Goal: Task Accomplishment & Management: Manage account settings

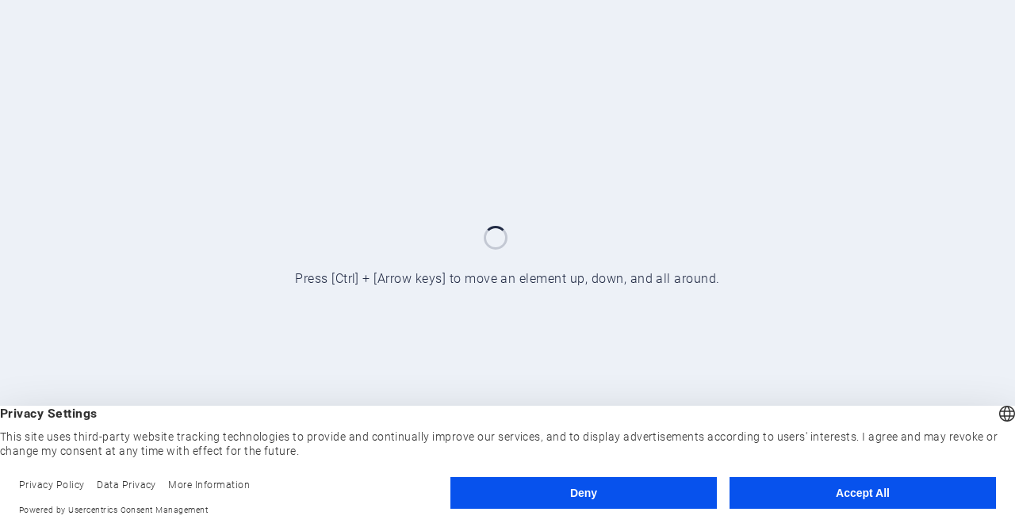
click at [828, 488] on button "Accept All" at bounding box center [862, 493] width 266 height 32
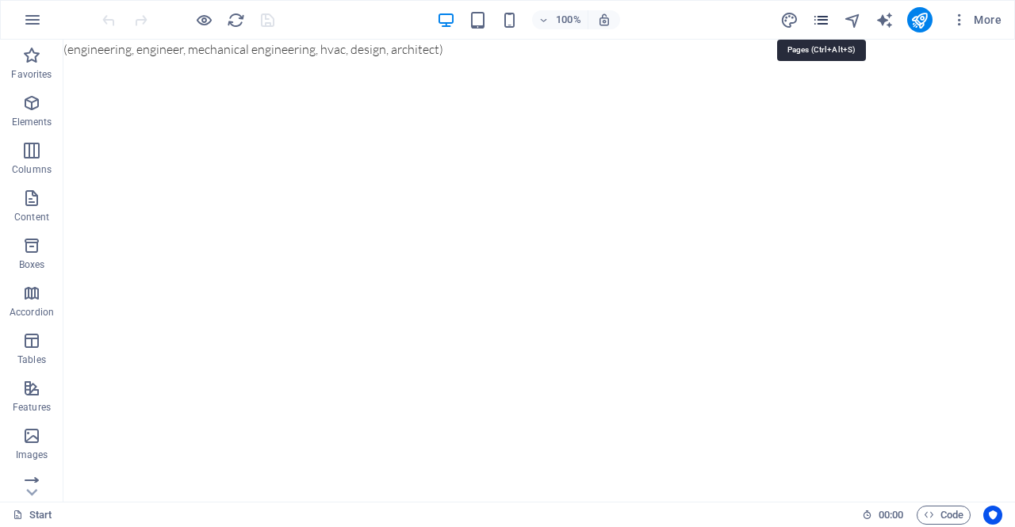
click at [817, 21] on icon "pages" at bounding box center [821, 20] width 18 height 18
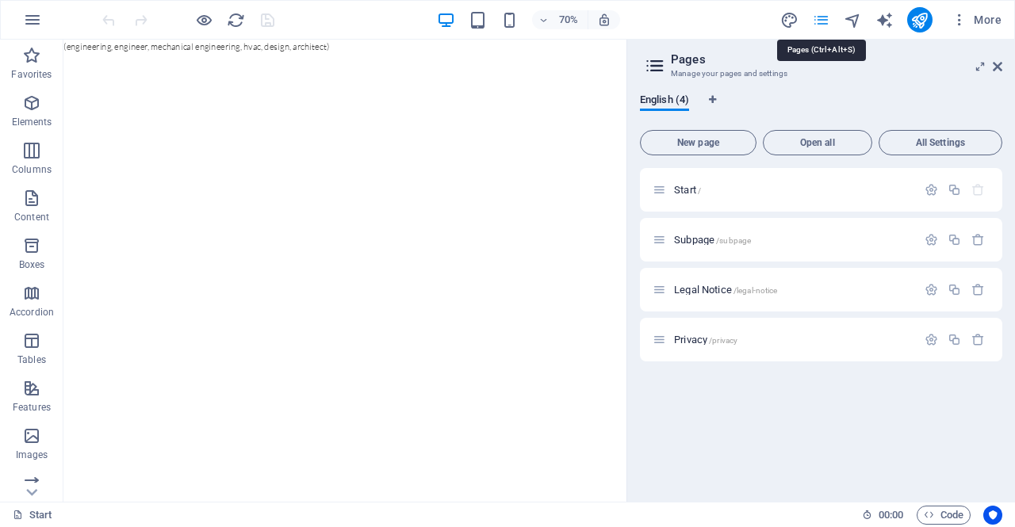
click at [820, 17] on icon "pages" at bounding box center [821, 20] width 18 height 18
click at [959, 22] on icon "button" at bounding box center [959, 20] width 16 height 16
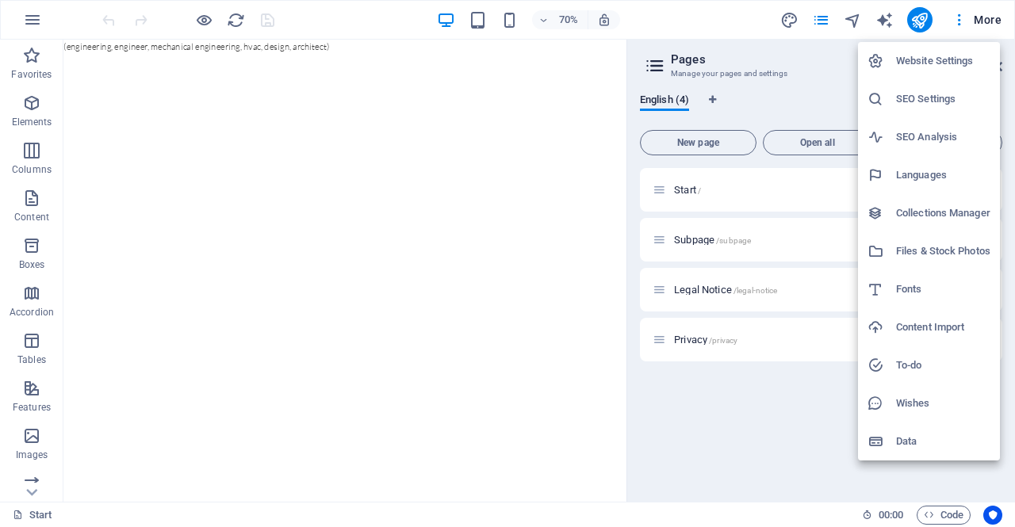
click at [916, 18] on div at bounding box center [507, 263] width 1015 height 527
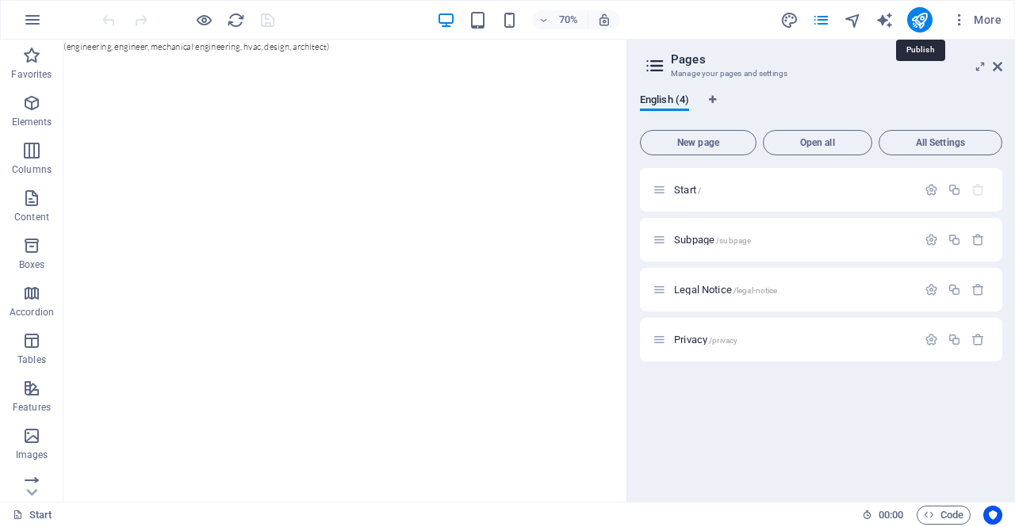
click at [916, 18] on icon "publish" at bounding box center [919, 20] width 18 height 18
